Goal: Book appointment/travel/reservation

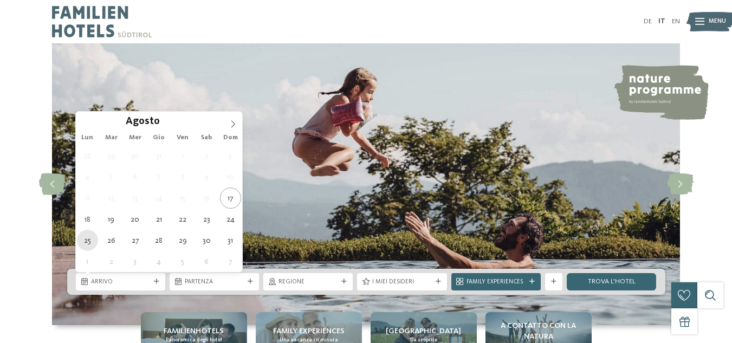
type div "[DATE]"
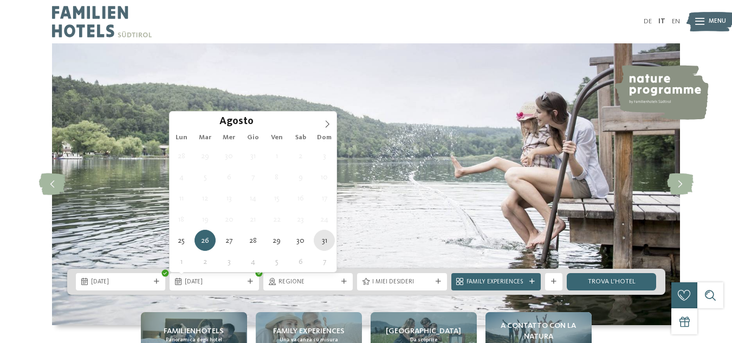
type div "[DATE]"
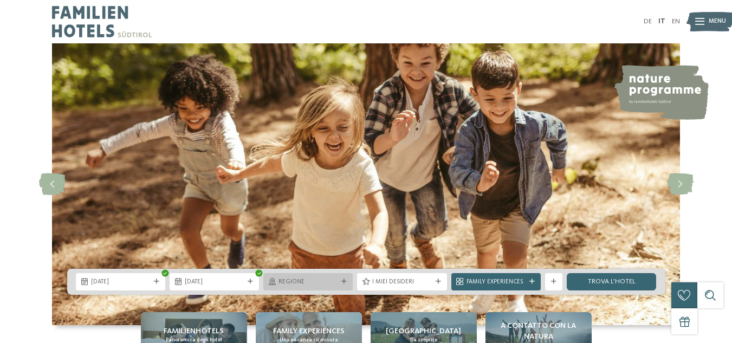
click at [343, 288] on div "Regione" at bounding box center [307, 281] width 89 height 17
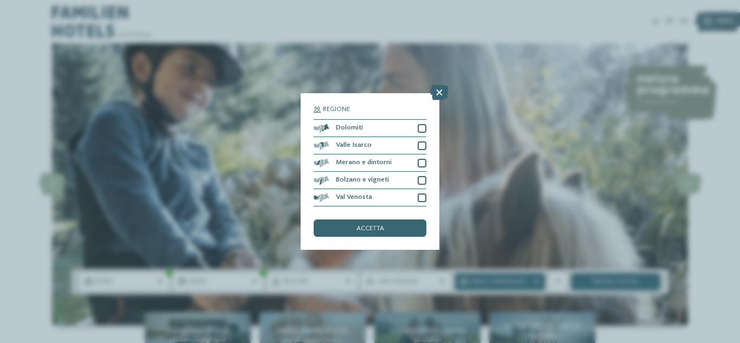
click at [426, 129] on div "Regione Dolomiti Valle Isarco" at bounding box center [370, 171] width 139 height 157
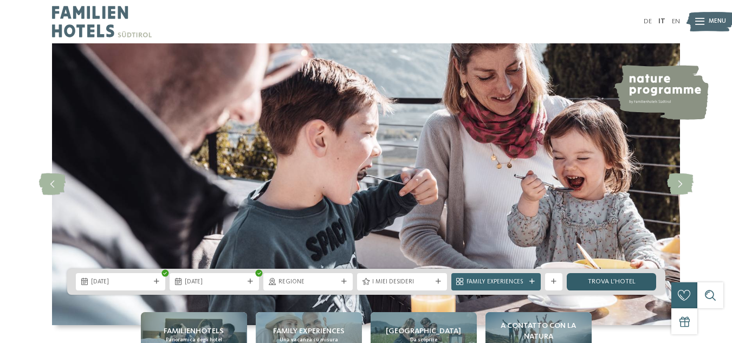
click at [606, 287] on link "trova l’hotel" at bounding box center [611, 281] width 89 height 17
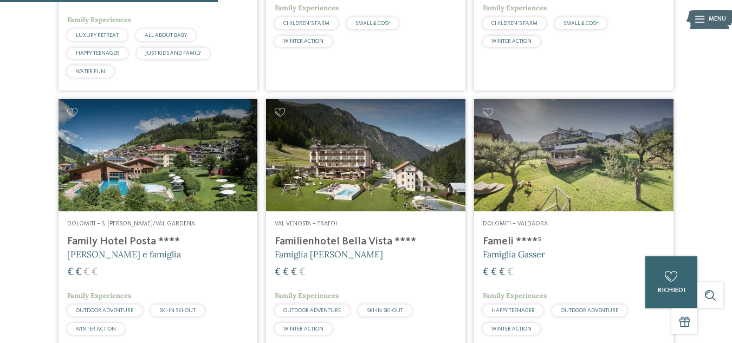
scroll to position [810, 0]
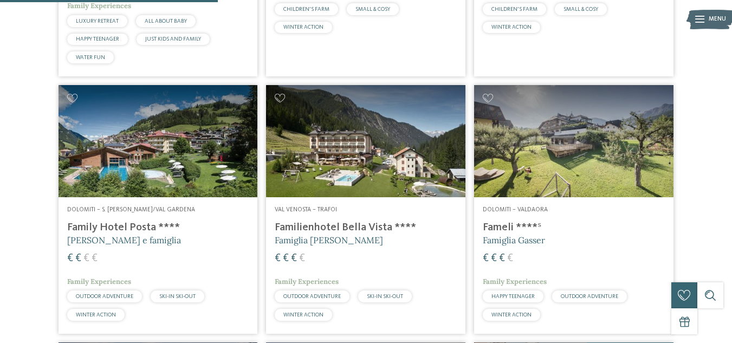
click at [131, 167] on img at bounding box center [158, 141] width 199 height 112
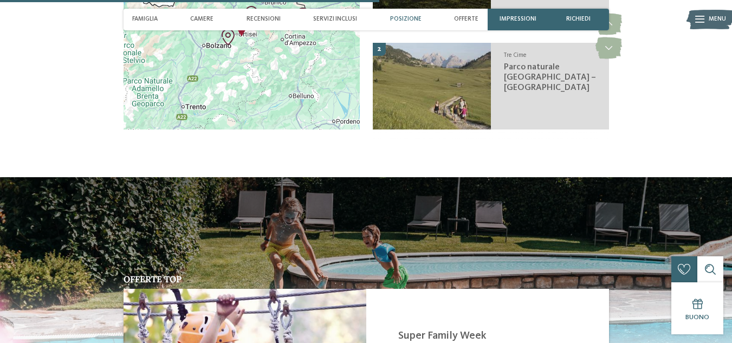
scroll to position [1561, 0]
